Goal: Find specific page/section: Find specific page/section

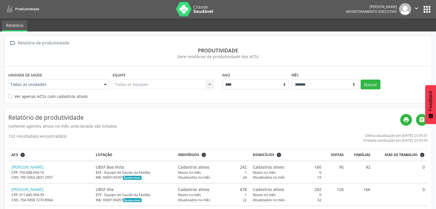
click at [429, 11] on button "apps" at bounding box center [427, 9] width 10 height 10
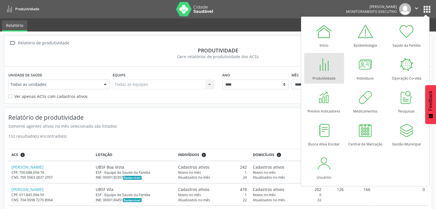
click at [326, 65] on div at bounding box center [324, 64] width 17 height 17
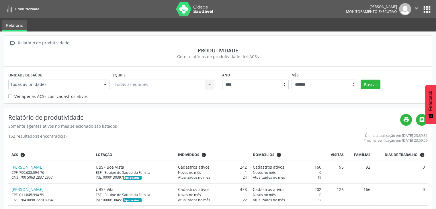
click at [426, 9] on button "apps" at bounding box center [427, 9] width 10 height 10
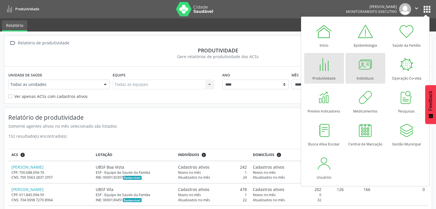
click at [367, 68] on div at bounding box center [365, 64] width 17 height 17
